Goal: Communication & Community: Answer question/provide support

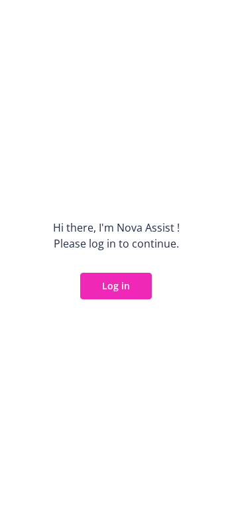
click at [136, 275] on button "Log in" at bounding box center [116, 286] width 72 height 27
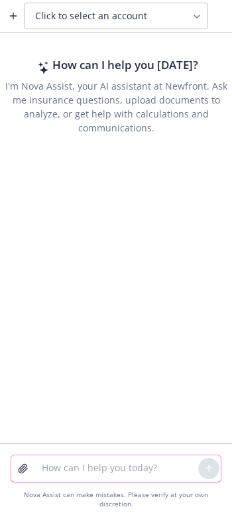
click at [115, 474] on textarea at bounding box center [116, 468] width 165 height 27
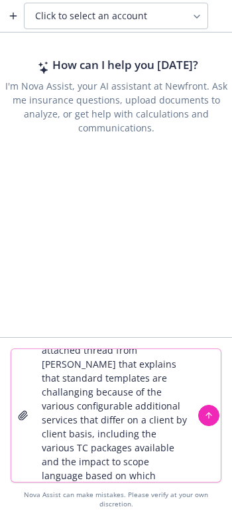
scroll to position [39, 0]
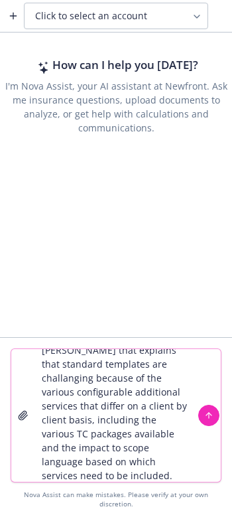
drag, startPoint x: 135, startPoint y: 484, endPoint x: 144, endPoint y: 487, distance: 9.7
click at [135, 482] on textarea "create an email response to the attached thread from [PERSON_NAME] that explain…" at bounding box center [116, 415] width 165 height 133
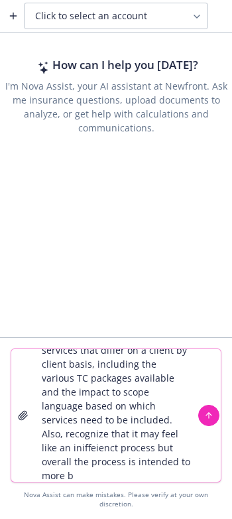
scroll to position [95, 0]
click at [87, 482] on textarea "create an email response to the attached thread from [PERSON_NAME] that explain…" at bounding box center [116, 415] width 165 height 133
paste textarea "are meant to remove bottlenecks, reduce risk, and help you move faster — so you…"
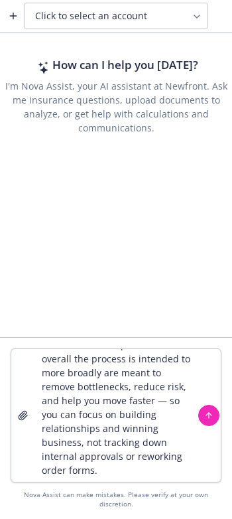
scroll to position [199, 0]
click at [118, 477] on textarea "create an email response to the attached thread from [PERSON_NAME] that explain…" at bounding box center [116, 415] width 165 height 133
paste textarea "scopes of services aren’t fully editable intentionally; this ensures we use app…"
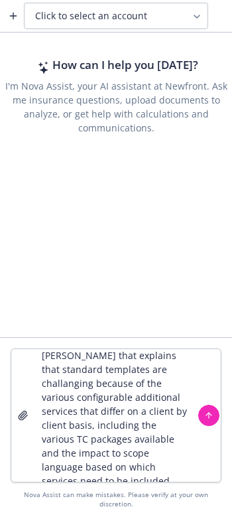
scroll to position [0, 0]
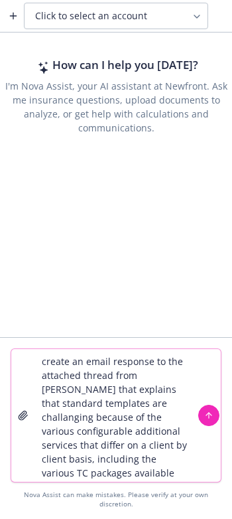
drag, startPoint x: 80, startPoint y: 386, endPoint x: 37, endPoint y: 384, distance: 43.2
click at [37, 384] on textarea "create an email response to the attached thread from [PERSON_NAME] that explain…" at bounding box center [116, 415] width 165 height 133
click at [145, 386] on textarea "create an email response to the below thread from [PERSON_NAME] that explains t…" at bounding box center [116, 415] width 165 height 133
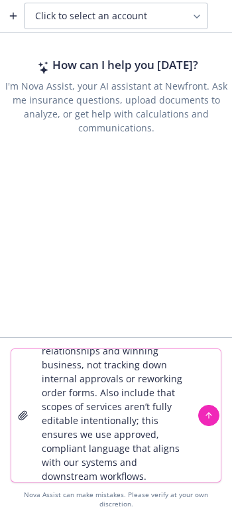
scroll to position [366, 0]
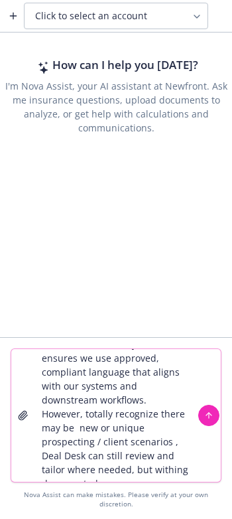
click at [179, 479] on textarea "create an email response to the below thread from [PERSON_NAME] and [PERSON_NAM…" at bounding box center [116, 415] width 165 height 133
paste textarea "Lore: Ipsum Dolor <Sita.Conse@adipisci.eli> Sedd: Eiusmod, Tempori 77, 5824 55:…"
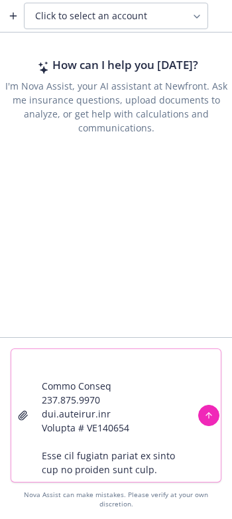
scroll to position [2192, 0]
type textarea "loremi do sitam consecte ad eli seddo eiusmo temp Inci utl Etdol magn aliquaen …"
click at [208, 420] on icon "submit" at bounding box center [208, 415] width 9 height 9
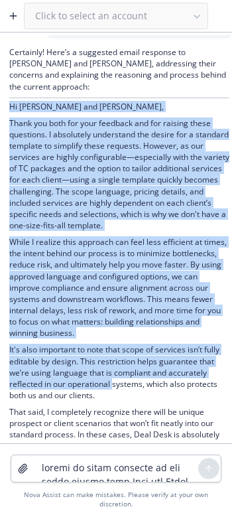
scroll to position [1184, 0]
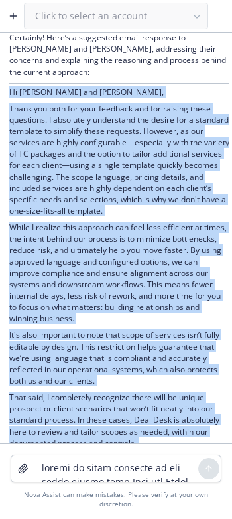
drag, startPoint x: 11, startPoint y: 244, endPoint x: 155, endPoint y: 477, distance: 274.9
click at [155, 477] on div "Click to select an account [PERSON_NAME][EMAIL_ADDRESS][PERSON_NAME][DOMAIN_NAM…" at bounding box center [116, 259] width 232 height 519
copy div "Lo Ipsum dol Sitam, Conse adi elit sed doei temporin utl etd magnaal enima mini…"
